Goal: Task Accomplishment & Management: Complete application form

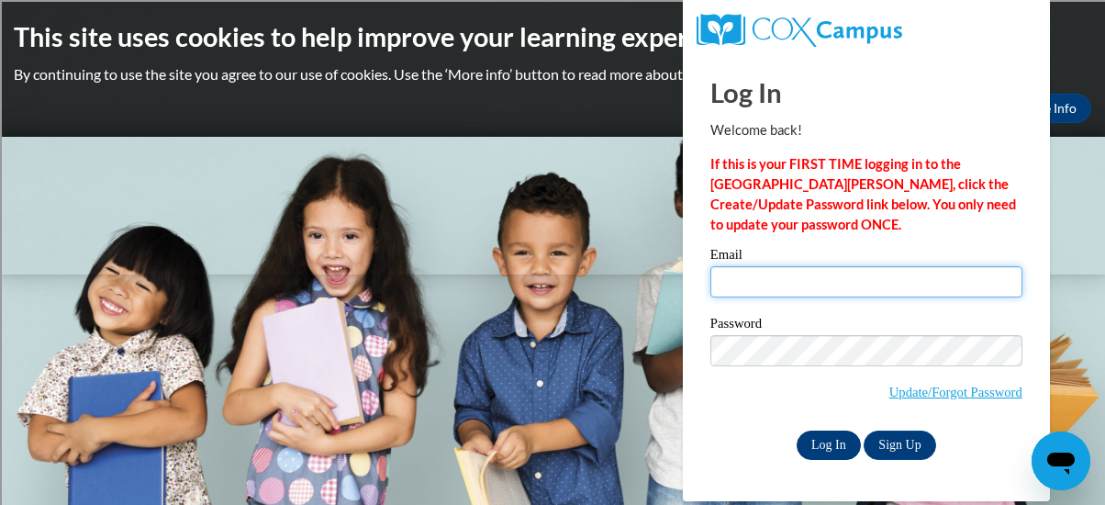
type input "[EMAIL_ADDRESS][DOMAIN_NAME]"
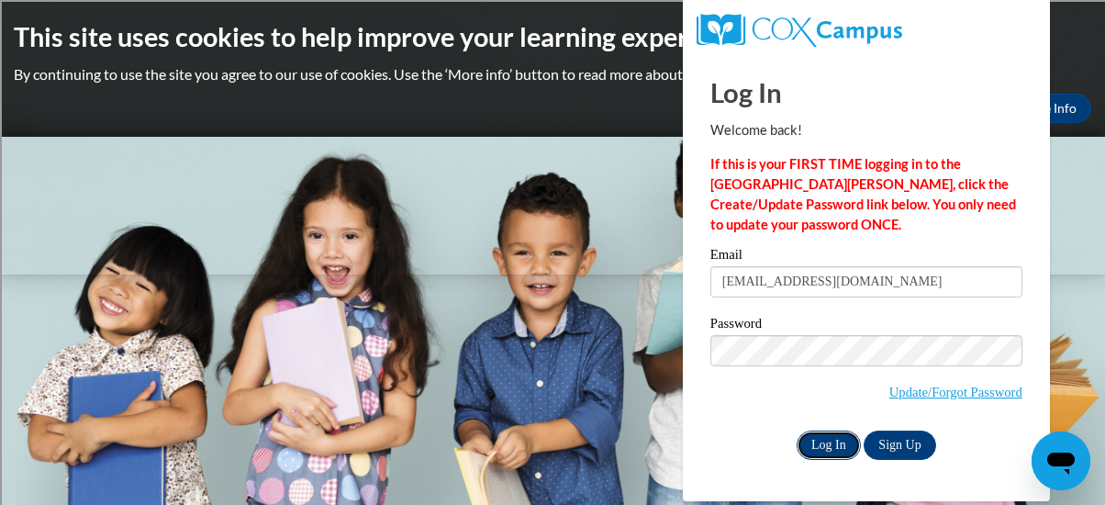
click at [842, 450] on input "Log In" at bounding box center [829, 445] width 64 height 29
